Goal: Check status: Check status

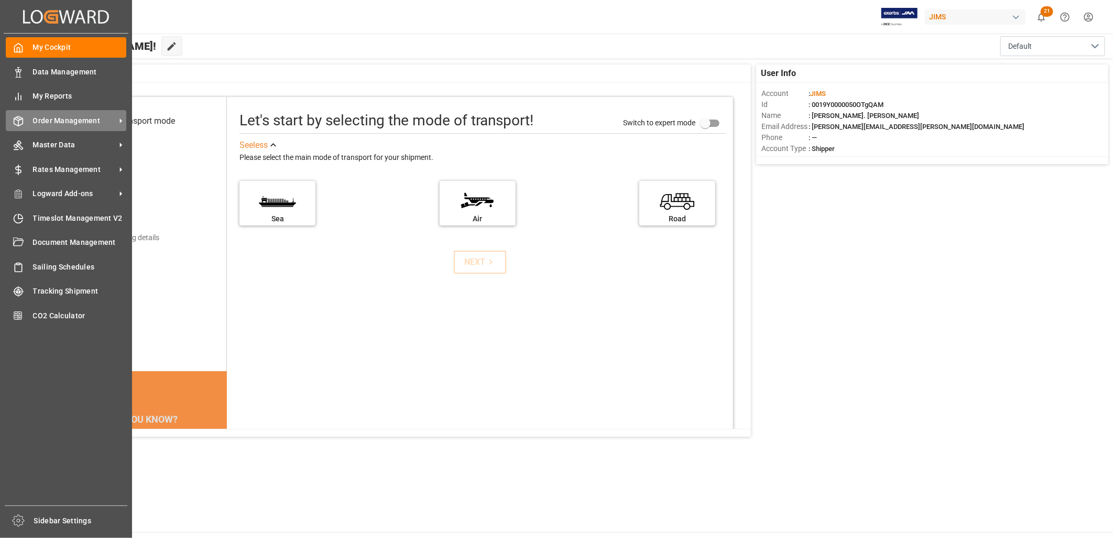
click at [77, 115] on span "Order Management" at bounding box center [74, 120] width 83 height 11
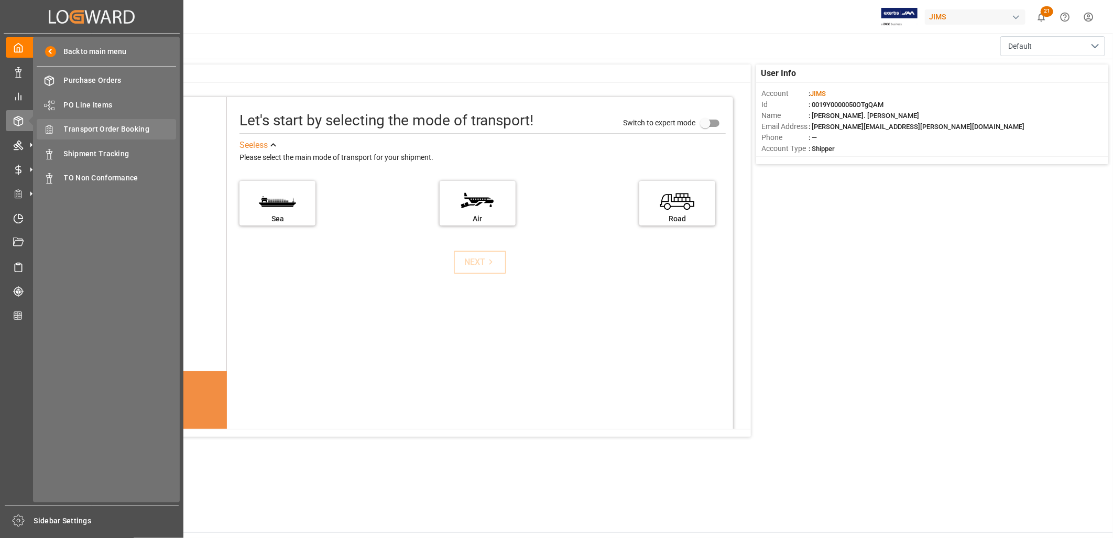
click at [138, 126] on span "Transport Order Booking" at bounding box center [120, 129] width 113 height 11
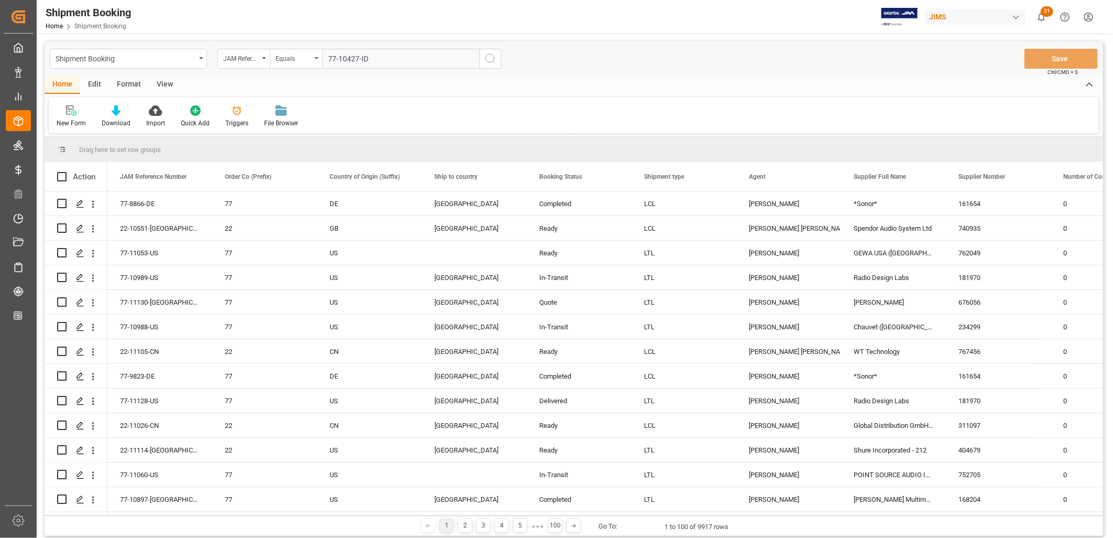
type input "77-10427-ID"
click at [489, 57] on icon "search button" at bounding box center [490, 58] width 13 height 13
